Goal: Task Accomplishment & Management: Use online tool/utility

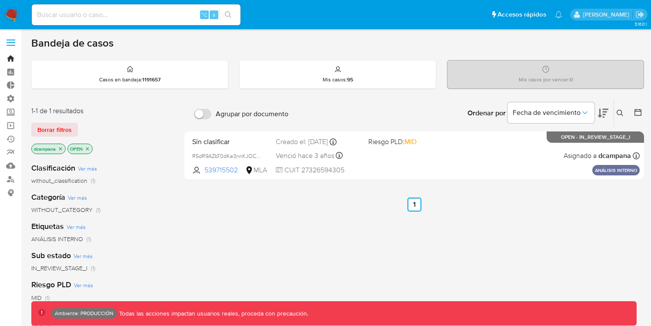
click at [9, 58] on link "Bandeja" at bounding box center [52, 58] width 104 height 13
click at [10, 40] on label at bounding box center [11, 42] width 22 height 18
click at [0, 0] on input "checkbox" at bounding box center [0, 0] width 0 height 0
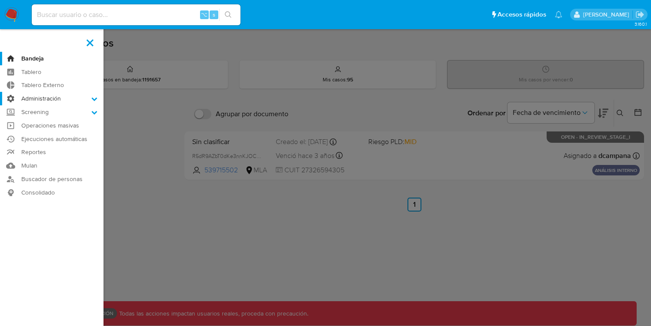
click at [67, 101] on label "Administración" at bounding box center [52, 98] width 104 height 13
click at [0, 0] on input "Administración" at bounding box center [0, 0] width 0 height 0
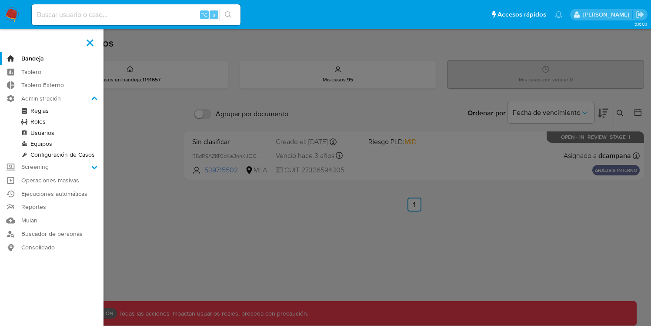
click at [41, 120] on link "Roles" at bounding box center [52, 121] width 104 height 11
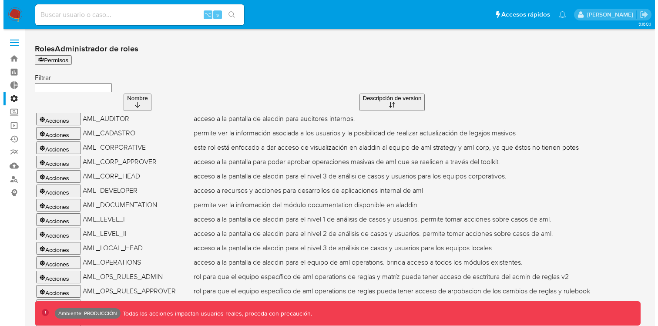
scroll to position [265, 0]
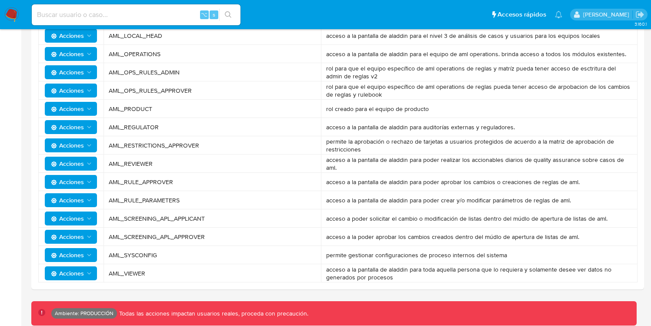
click at [93, 252] on button "Acciones" at bounding box center [71, 255] width 52 height 14
click at [72, 296] on button "Permisos" at bounding box center [72, 297] width 78 height 21
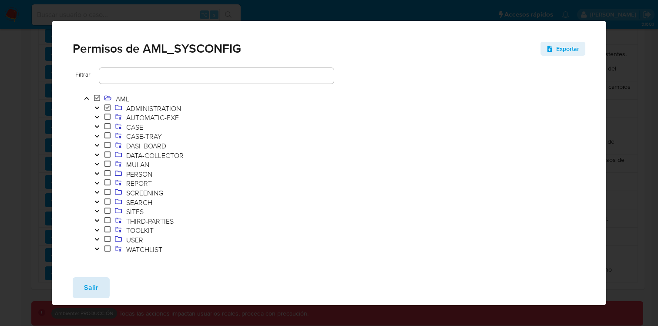
click at [88, 287] on span "Salir" at bounding box center [91, 287] width 14 height 19
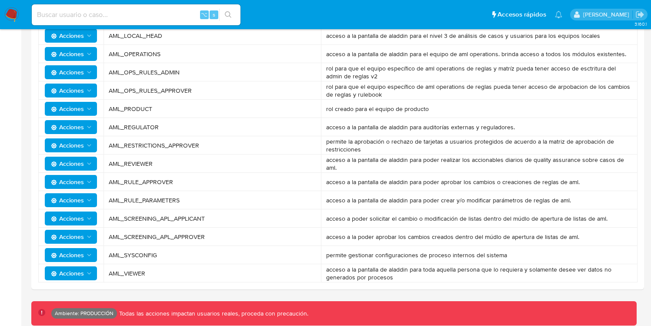
click at [78, 252] on span "Acciones" at bounding box center [67, 255] width 33 height 14
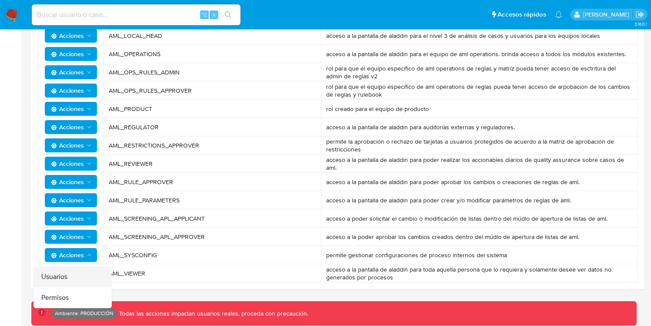
click at [74, 266] on button "Usuarios" at bounding box center [72, 276] width 78 height 21
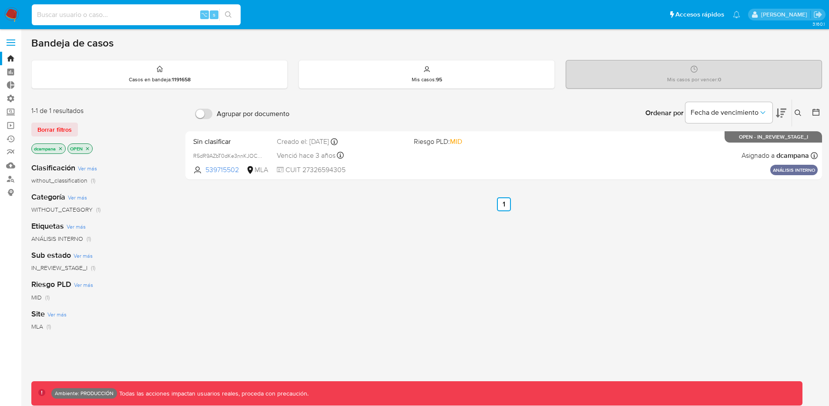
click at [74, 18] on input at bounding box center [136, 14] width 209 height 11
type input "pichicampana2007"
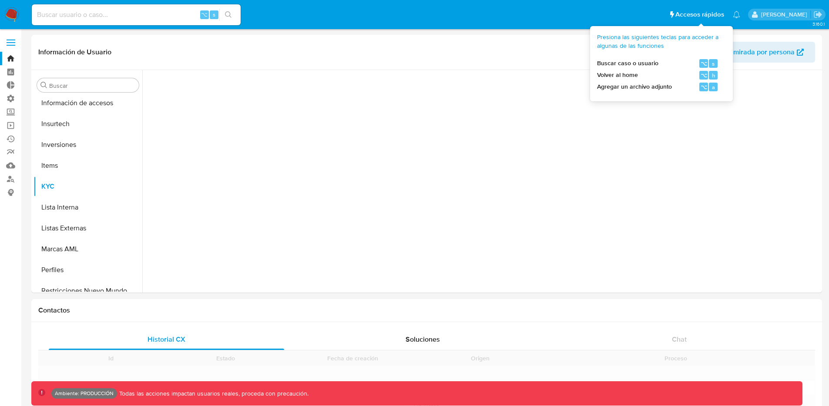
scroll to position [451, 0]
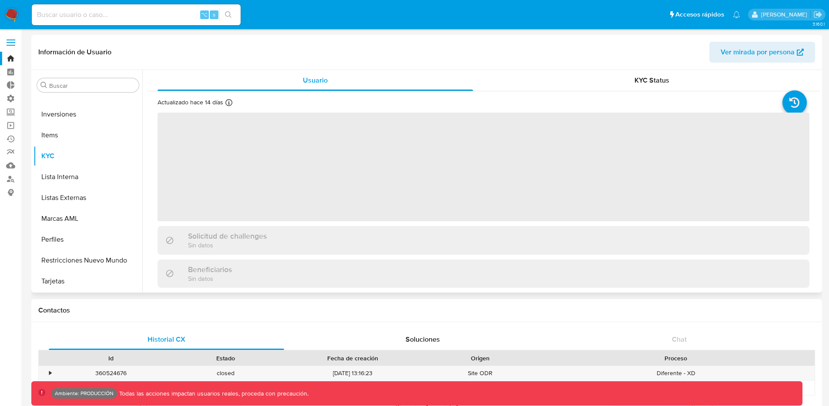
select select "10"
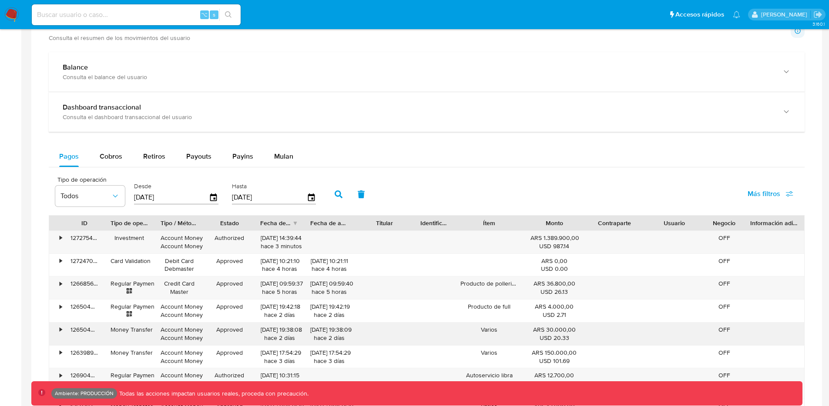
scroll to position [426, 0]
drag, startPoint x: 570, startPoint y: 243, endPoint x: 521, endPoint y: 234, distance: 49.6
click at [521, 234] on div "• 127275494330 Investment Account Money Account Money Authorized 23/09/2025 14:…" at bounding box center [426, 242] width 755 height 23
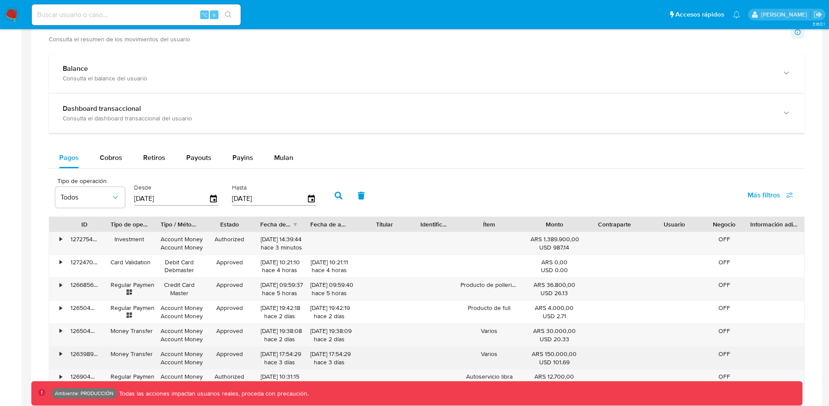
scroll to position [0, 0]
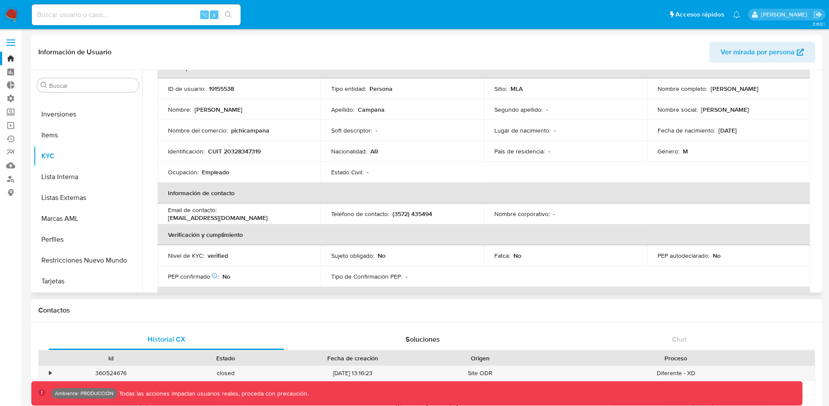
click at [740, 60] on span "Ver mirada por persona" at bounding box center [757, 52] width 74 height 21
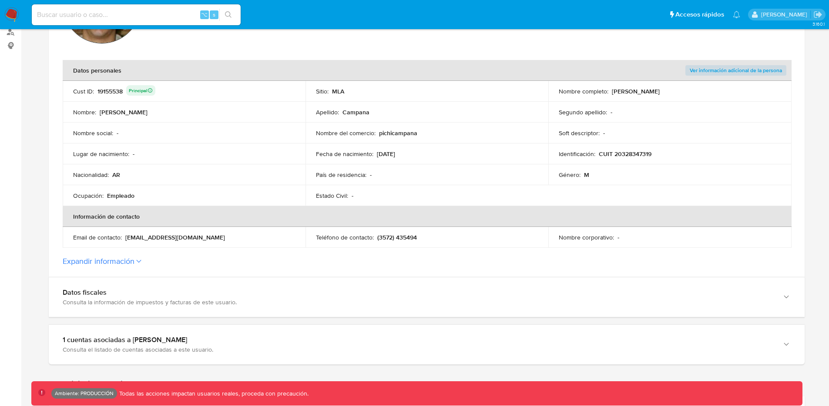
scroll to position [288, 0]
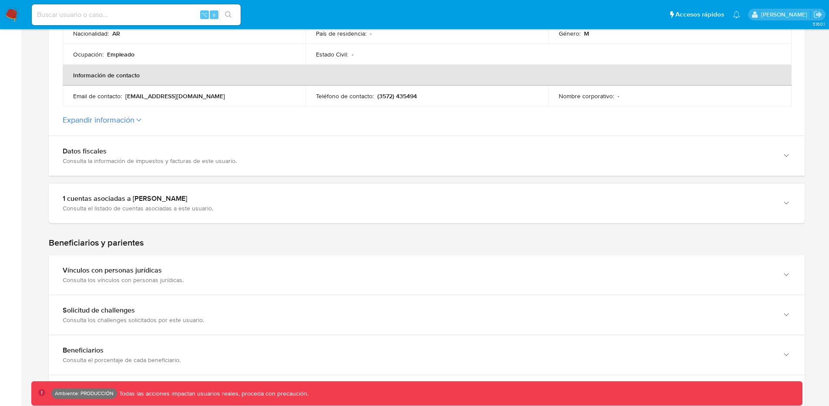
click at [140, 124] on label "Expandir información" at bounding box center [427, 120] width 728 height 10
click at [134, 124] on button "Expandir información" at bounding box center [99, 120] width 72 height 10
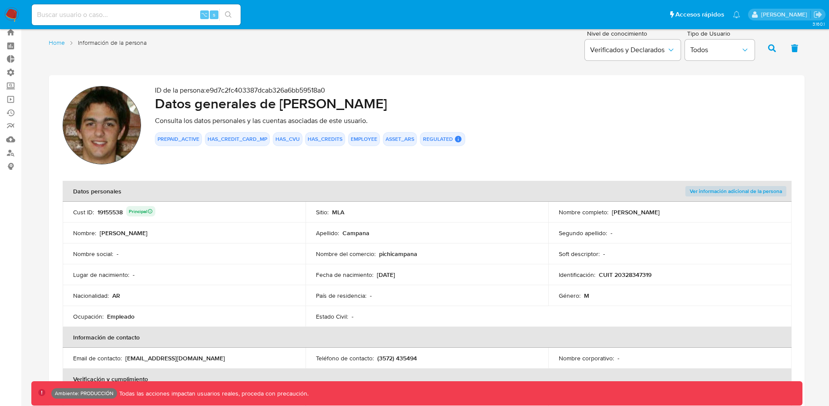
scroll to position [0, 0]
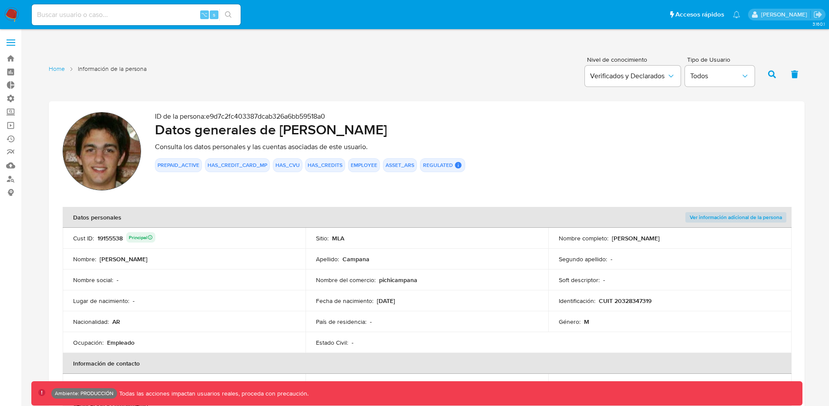
click at [7, 41] on label at bounding box center [11, 42] width 22 height 18
click at [0, 0] on input "checkbox" at bounding box center [0, 0] width 0 height 0
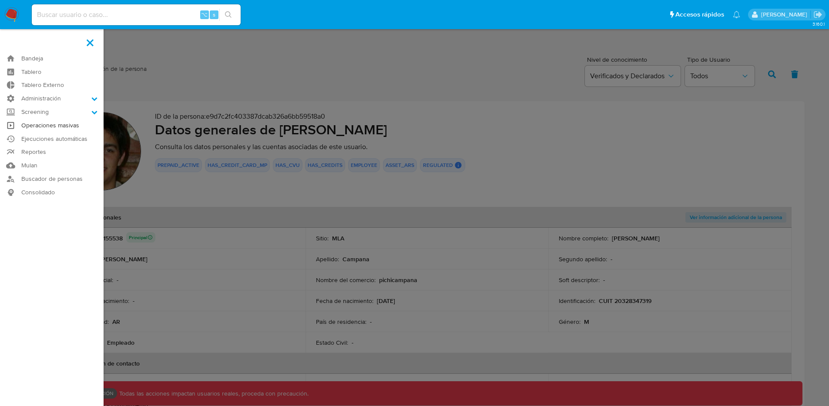
click at [56, 127] on link "Operaciones masivas" at bounding box center [52, 125] width 104 height 13
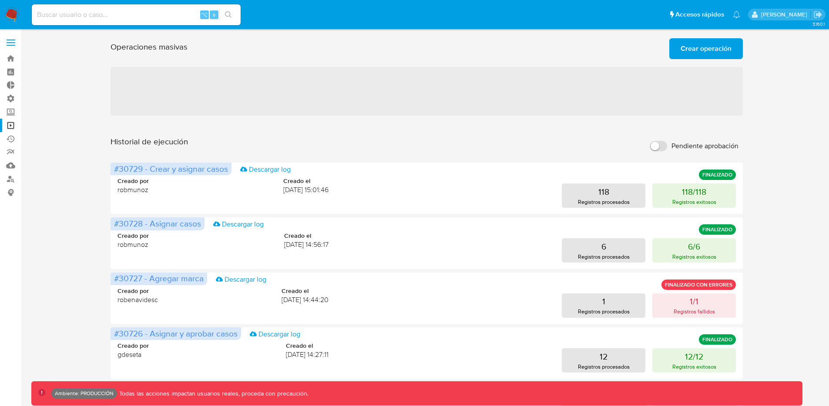
click at [692, 50] on span "Crear operación" at bounding box center [705, 48] width 51 height 19
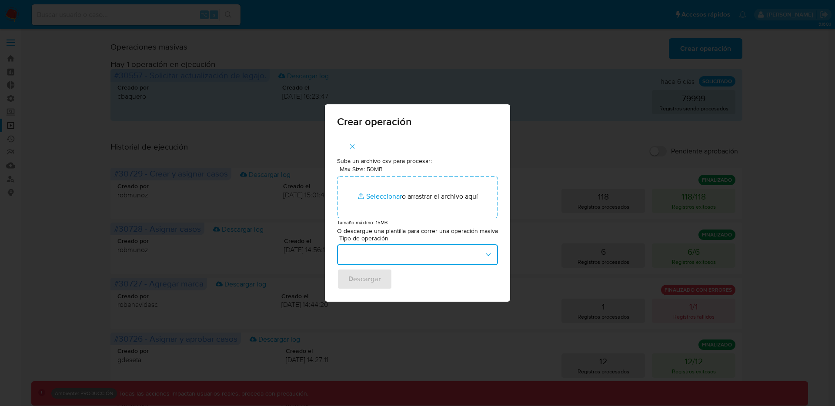
click at [479, 248] on button "button" at bounding box center [417, 254] width 161 height 21
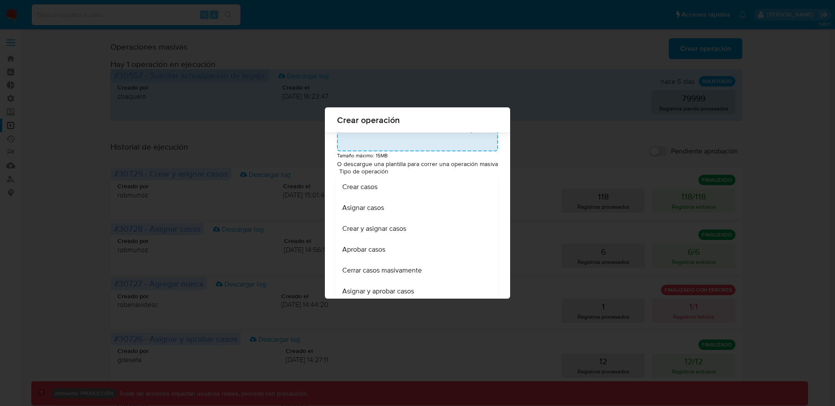
scroll to position [72, 0]
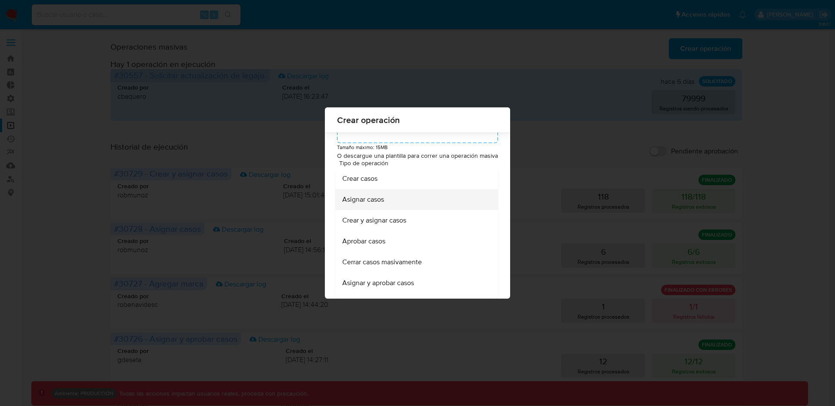
click at [424, 206] on div "Asignar casos" at bounding box center [414, 199] width 144 height 21
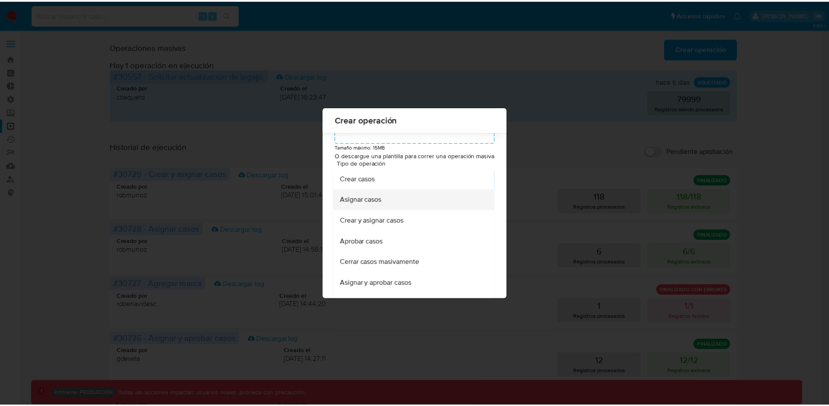
scroll to position [0, 0]
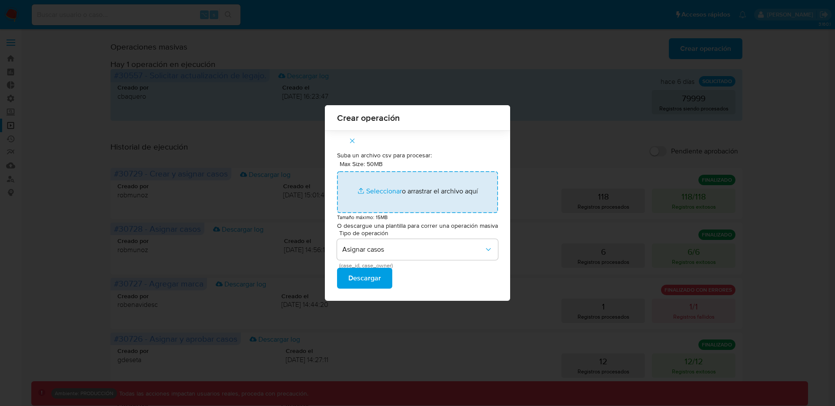
click at [381, 185] on input "Max Size: 50MB Seleccionar archivos" at bounding box center [417, 192] width 161 height 42
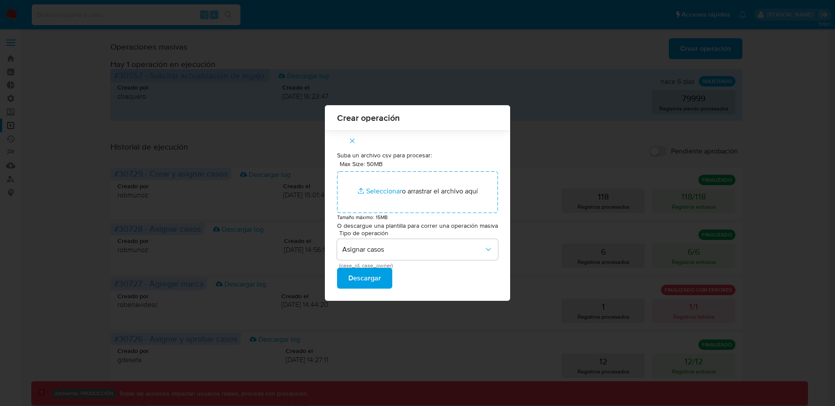
click at [356, 144] on icon "button" at bounding box center [352, 141] width 8 height 8
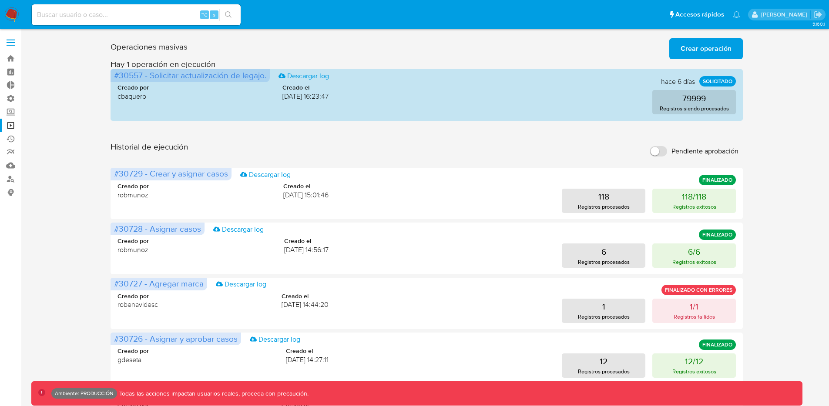
click at [708, 51] on span "Crear operación" at bounding box center [705, 48] width 51 height 19
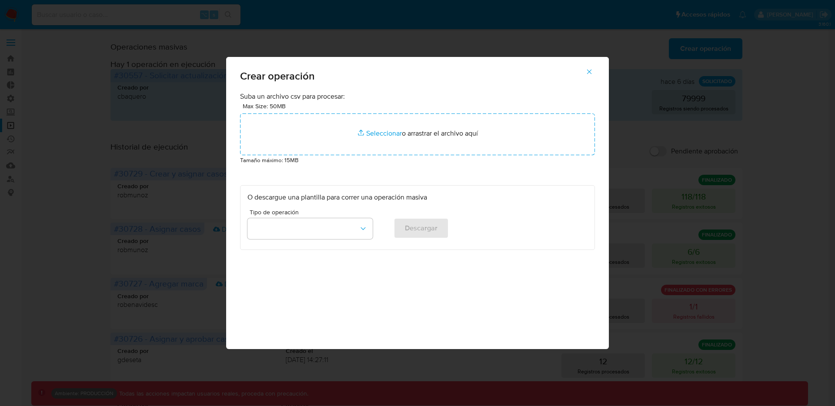
click at [591, 72] on icon "button" at bounding box center [589, 72] width 8 height 8
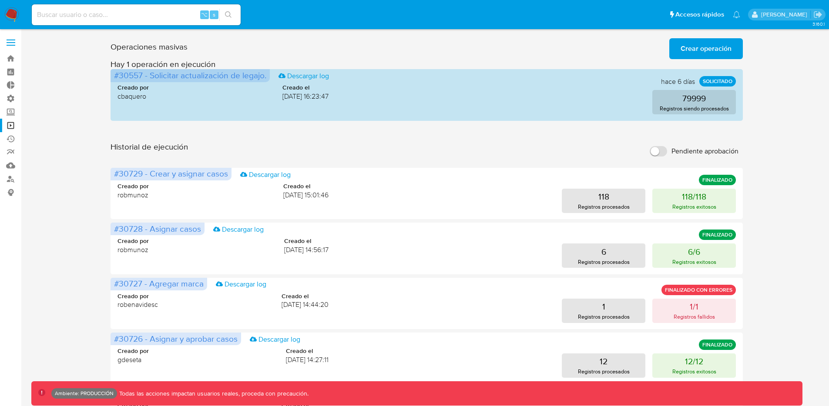
click at [705, 54] on span "Crear operación" at bounding box center [705, 48] width 51 height 19
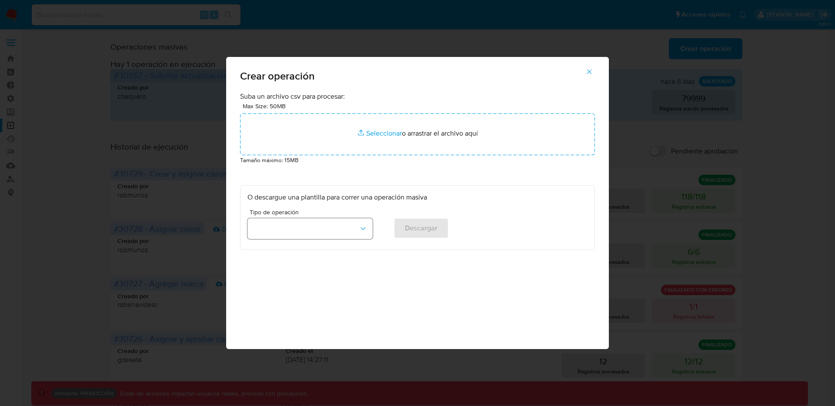
click at [322, 226] on button "button" at bounding box center [309, 228] width 125 height 21
click at [322, 254] on div "Asignar casos" at bounding box center [308, 248] width 110 height 21
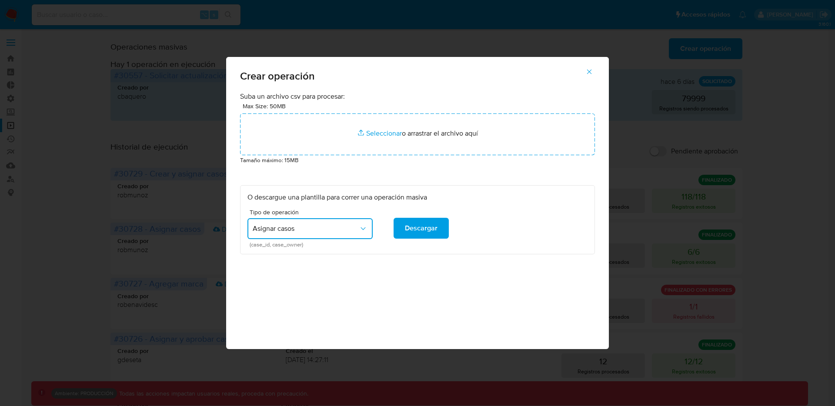
click at [585, 72] on icon "button" at bounding box center [589, 72] width 8 height 8
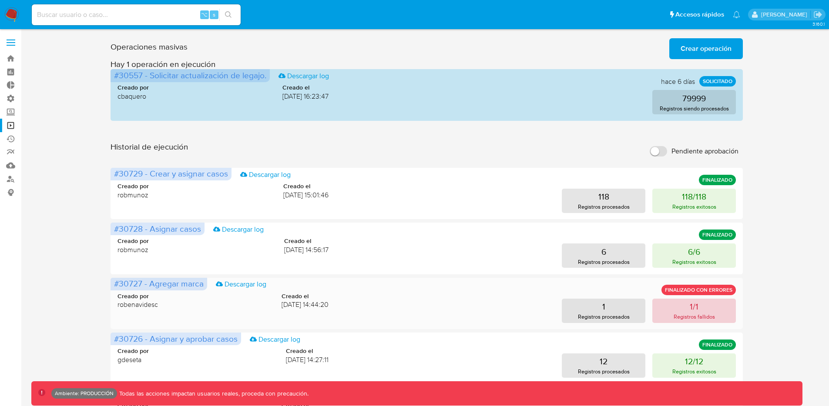
click at [690, 308] on p "1/1" at bounding box center [693, 307] width 9 height 12
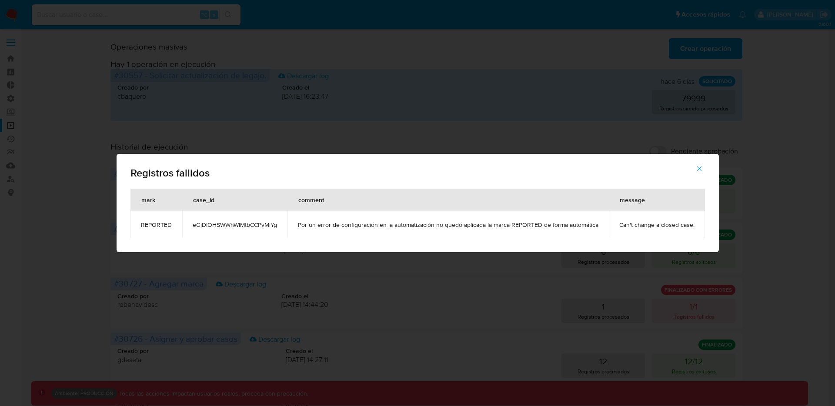
click at [698, 170] on icon "button" at bounding box center [699, 169] width 8 height 8
